Goal: Task Accomplishment & Management: Manage account settings

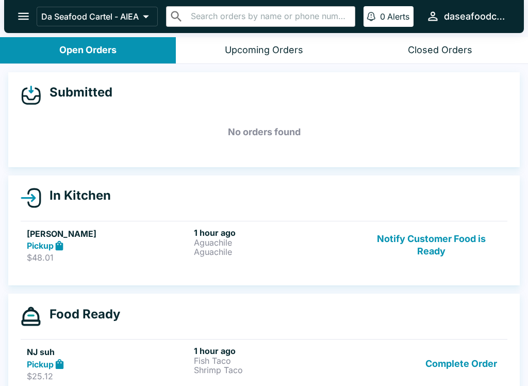
scroll to position [1, 0]
click at [448, 261] on button "Notify Customer Food is Ready" at bounding box center [431, 245] width 140 height 36
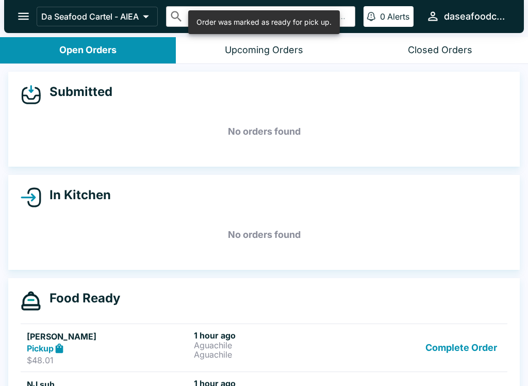
click at [457, 346] on button "Complete Order" at bounding box center [461, 348] width 80 height 36
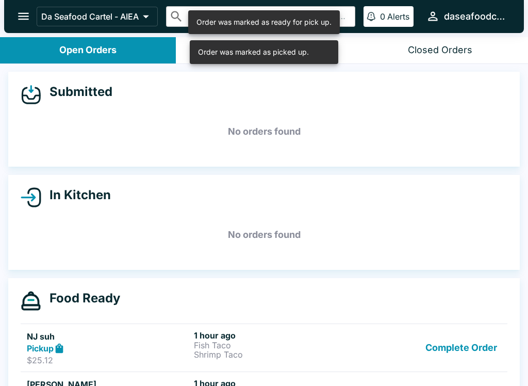
click at [466, 344] on button "Complete Order" at bounding box center [461, 348] width 80 height 36
click at [464, 343] on button "Complete Order" at bounding box center [461, 348] width 80 height 36
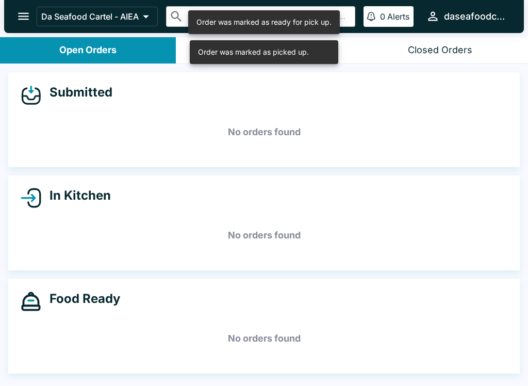
click at [20, 19] on icon "open drawer" at bounding box center [23, 16] width 11 height 7
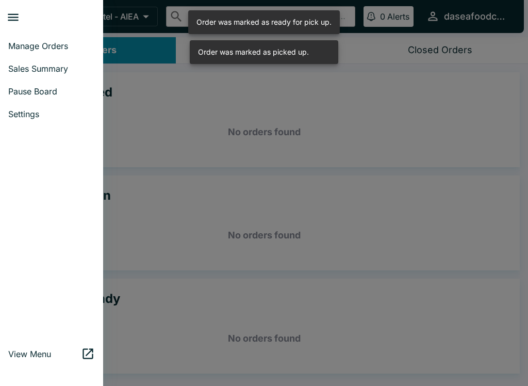
click at [23, 72] on span "Sales Summary" at bounding box center [51, 68] width 87 height 10
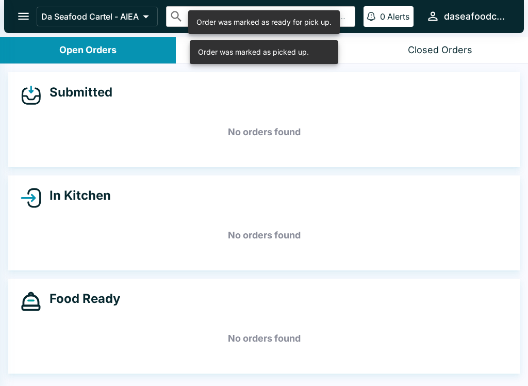
select select "03:00"
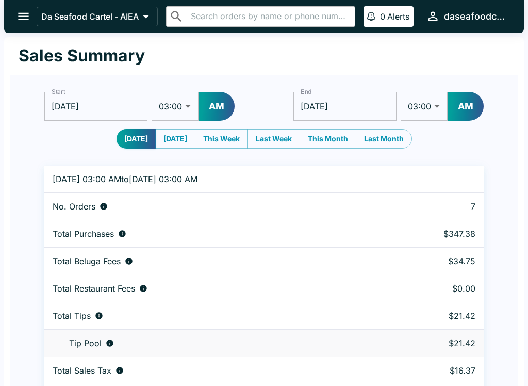
click at [18, 14] on icon "open drawer" at bounding box center [23, 16] width 14 height 14
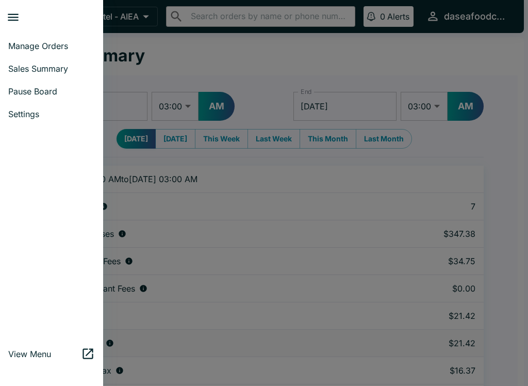
click at [19, 52] on link "Manage Orders" at bounding box center [51, 46] width 103 height 23
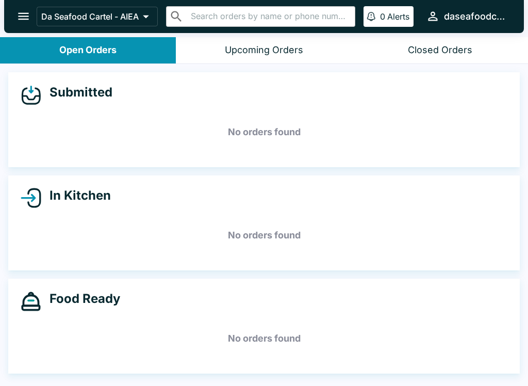
click at [14, 20] on button "open drawer" at bounding box center [23, 16] width 26 height 26
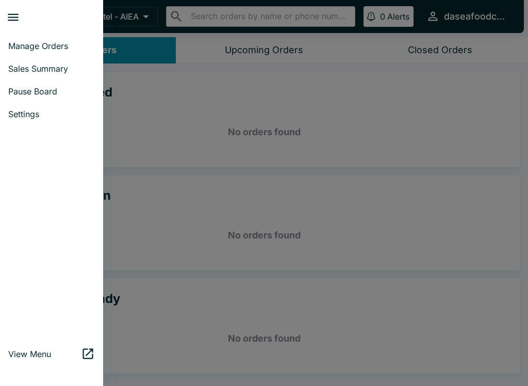
click at [49, 66] on span "Sales Summary" at bounding box center [51, 68] width 87 height 10
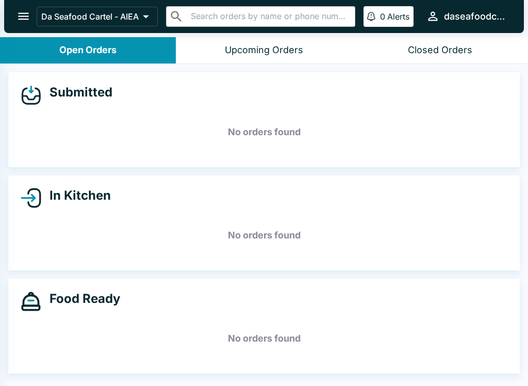
select select "03:00"
